Goal: Task Accomplishment & Management: Manage account settings

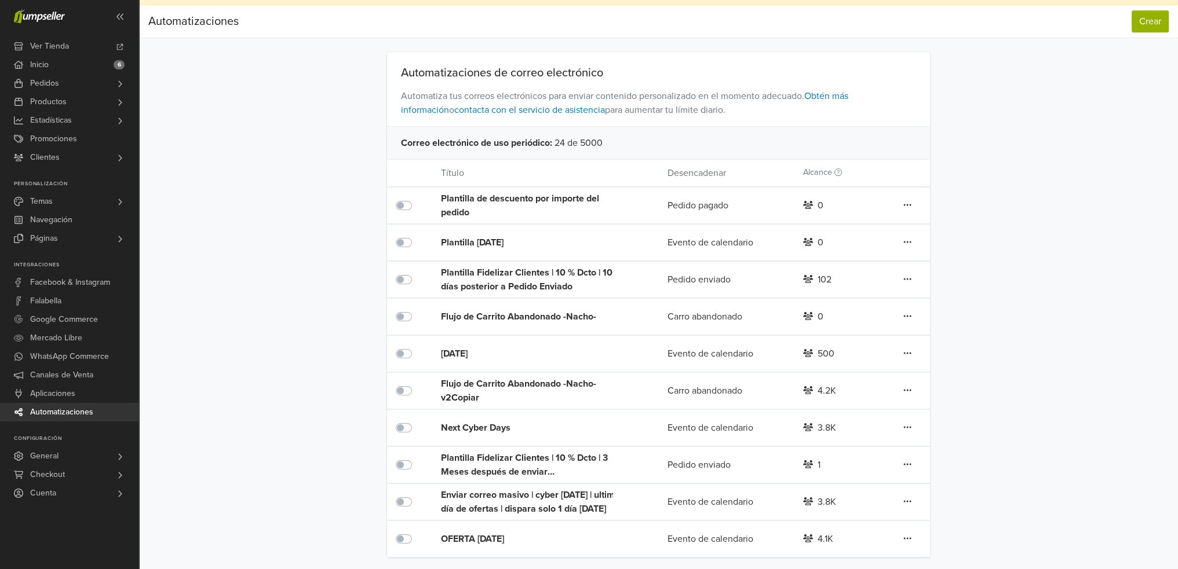
scroll to position [25, 0]
click at [909, 462] on icon at bounding box center [907, 463] width 8 height 2
click at [988, 434] on div "Automatizaciones Crear Automatizaciones Crear Automatizaciones de correo electr…" at bounding box center [658, 279] width 1039 height 553
click at [905, 463] on icon at bounding box center [907, 462] width 8 height 9
click at [873, 480] on link "Editar" at bounding box center [865, 486] width 92 height 19
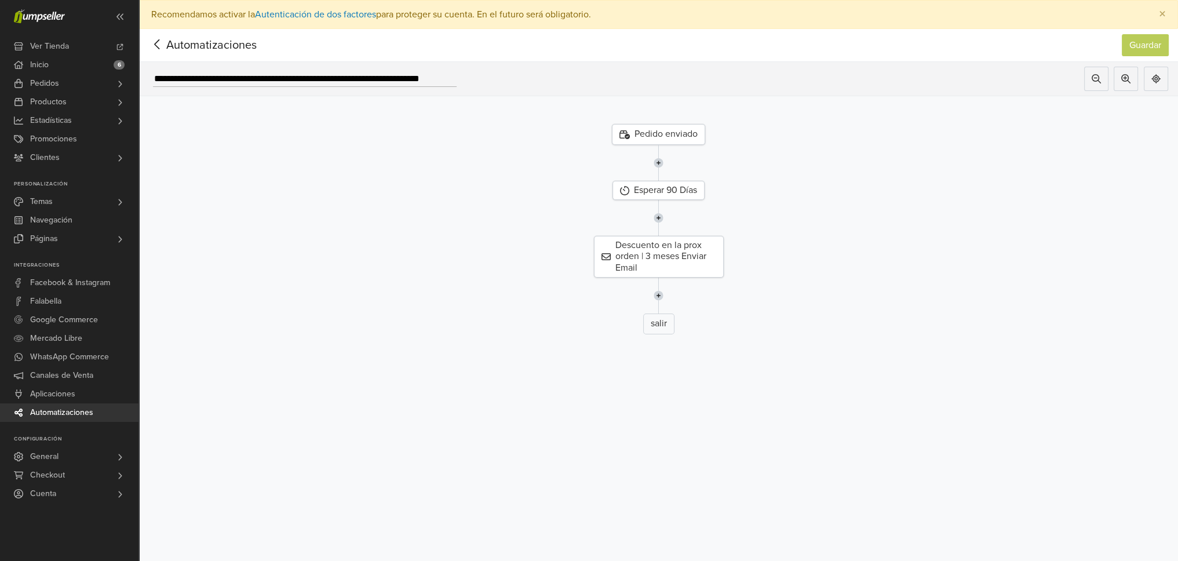
click at [669, 139] on div "Pedido enviado" at bounding box center [658, 134] width 93 height 21
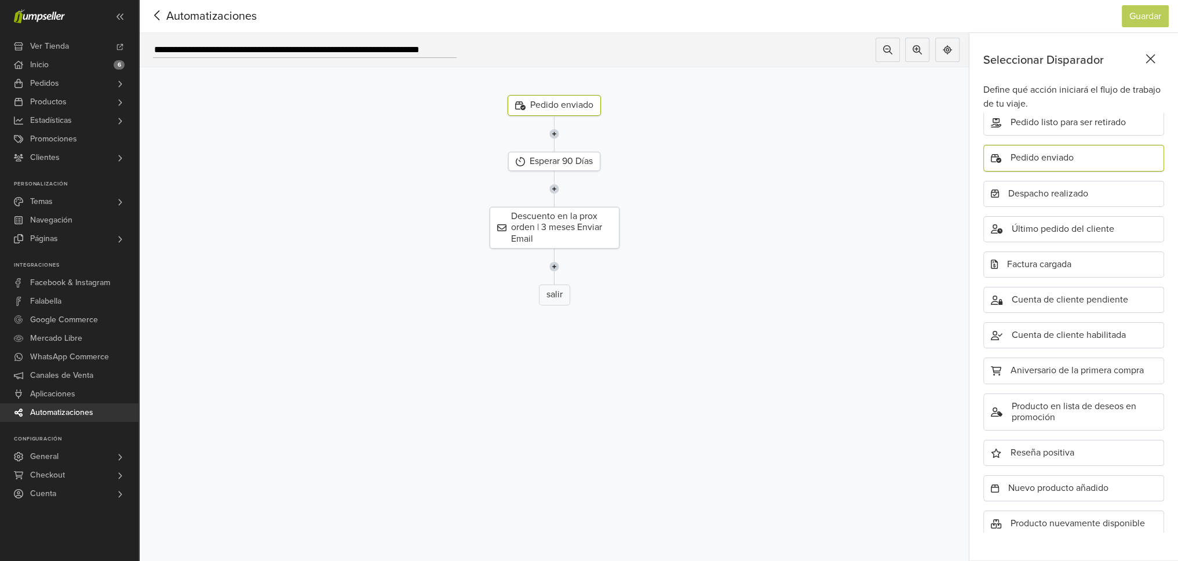
scroll to position [37, 0]
click at [589, 155] on div "Esperar 90 Días" at bounding box center [554, 161] width 92 height 19
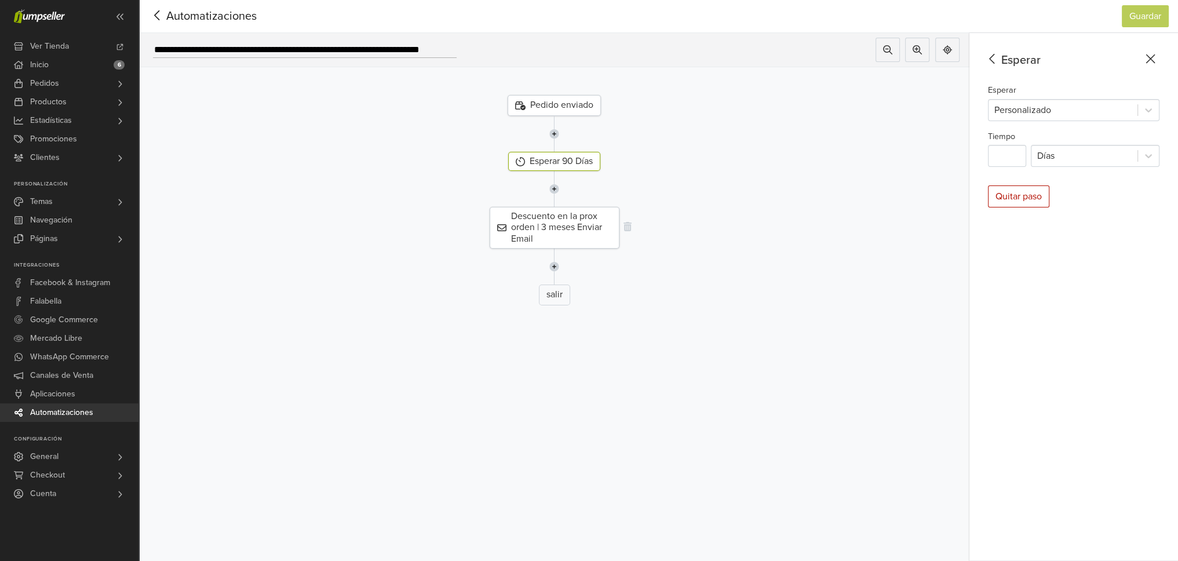
click at [577, 215] on div "Descuento en la prox orden | 3 meses Enviar Email" at bounding box center [555, 228] width 130 height 42
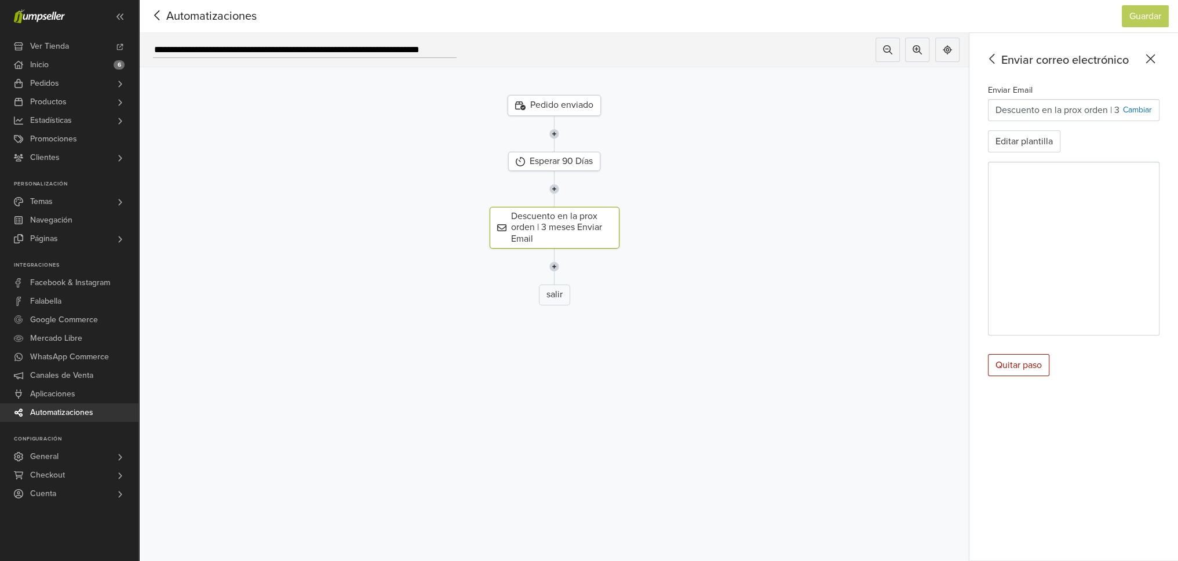
click at [834, 349] on div "Pedido enviado Esperar 90 Días Descuento en la prox orden | 3 meses Enviar Emai…" at bounding box center [554, 289] width 830 height 445
click at [96, 84] on link "Pedidos" at bounding box center [69, 83] width 138 height 19
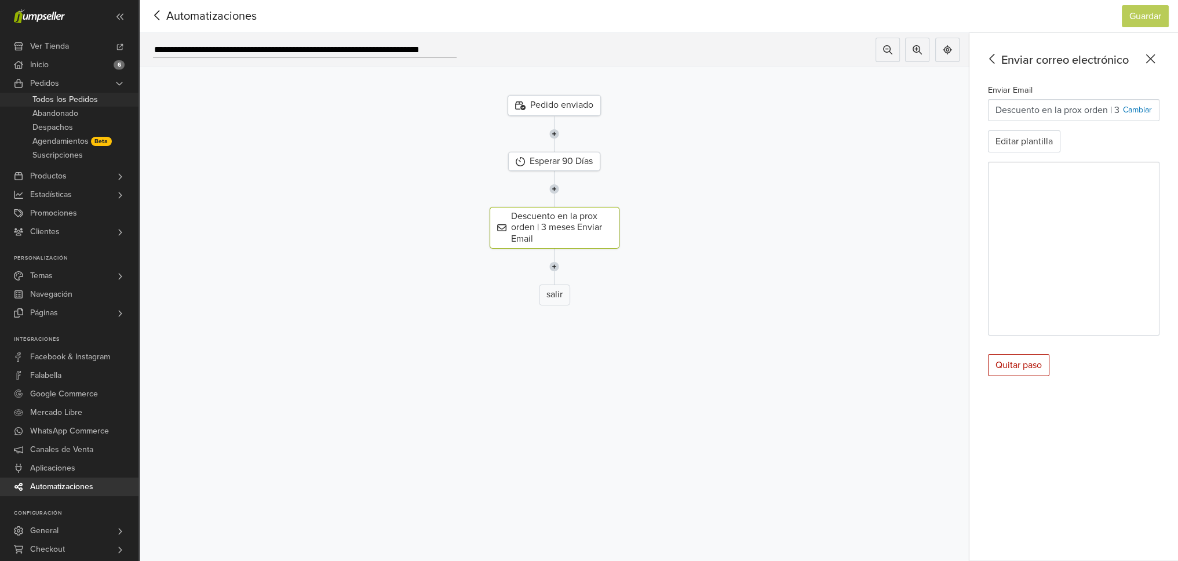
click at [72, 96] on span "Todos los Pedidos" at bounding box center [64, 100] width 65 height 14
